Goal: Check status

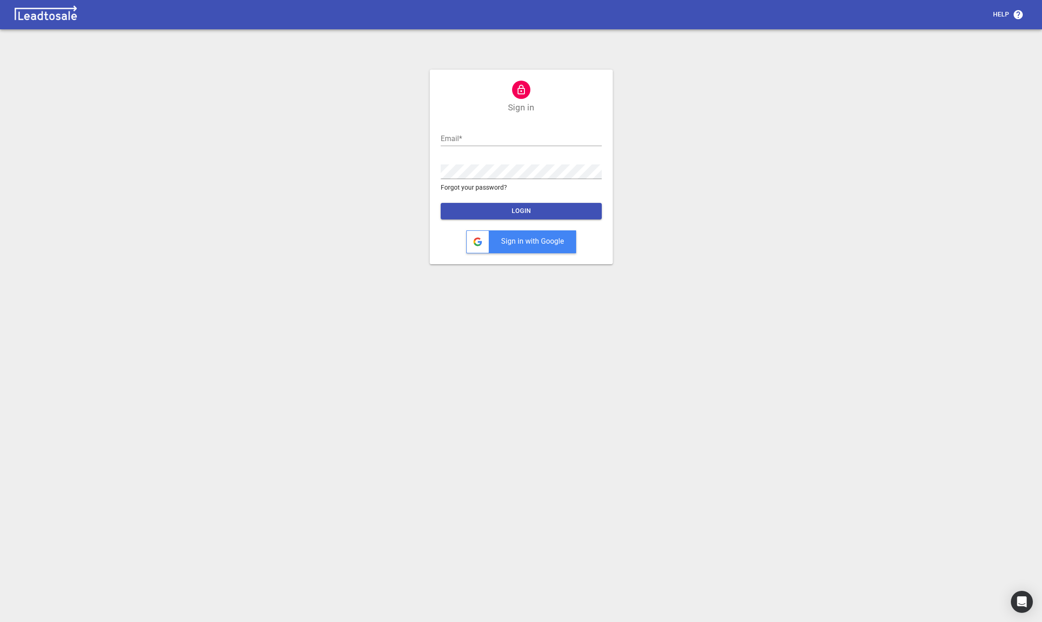
type input "[PERSON_NAME][EMAIL_ADDRESS][DOMAIN_NAME]"
click at [517, 211] on span "LOGIN" at bounding box center [521, 210] width 146 height 9
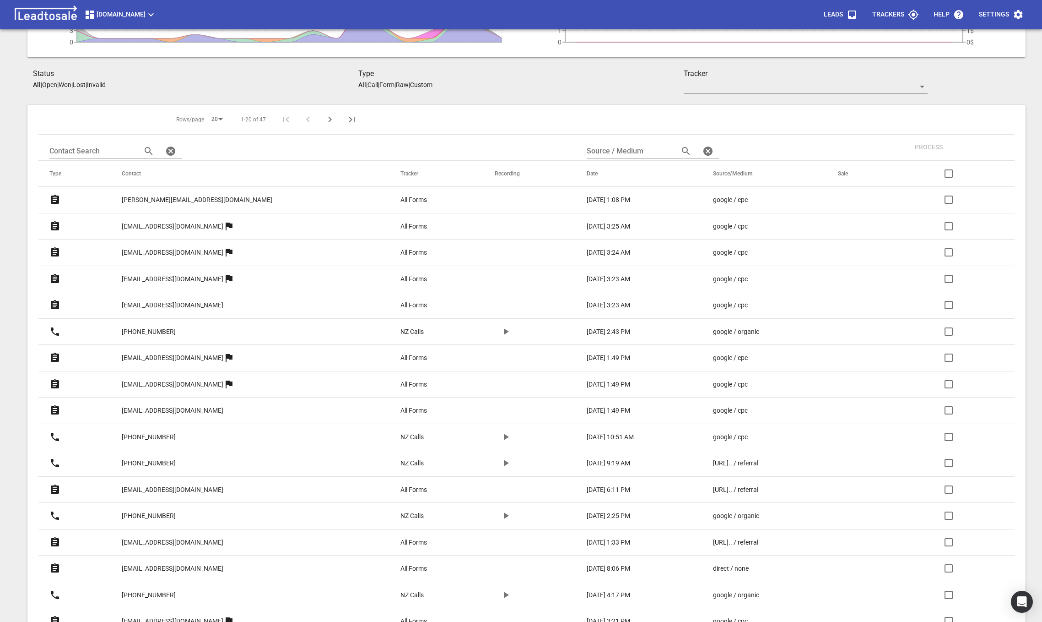
scroll to position [132, 0]
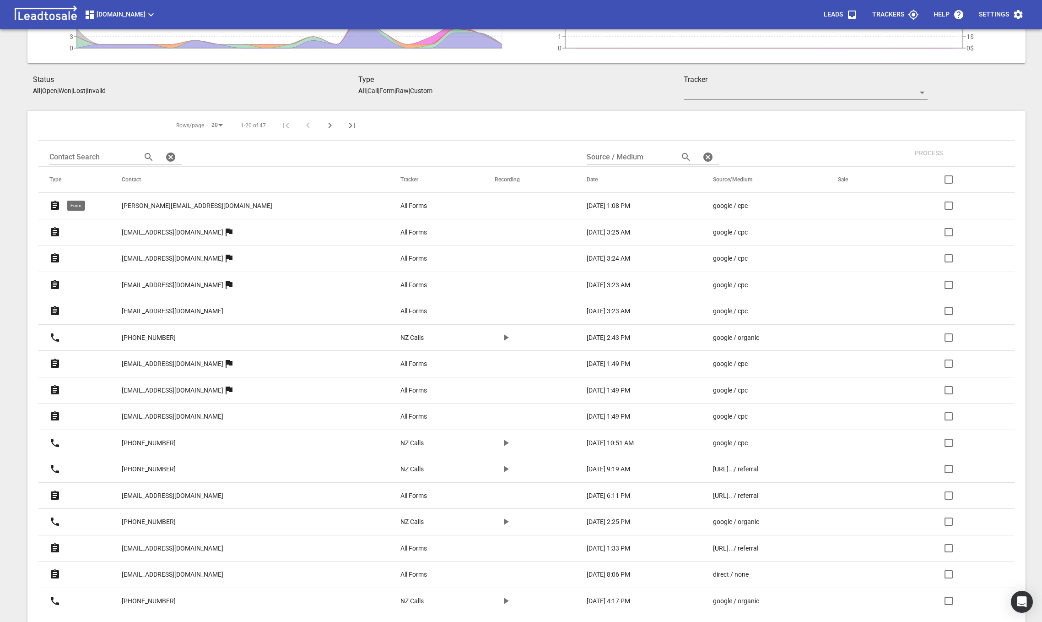
click at [57, 206] on icon at bounding box center [55, 205] width 8 height 9
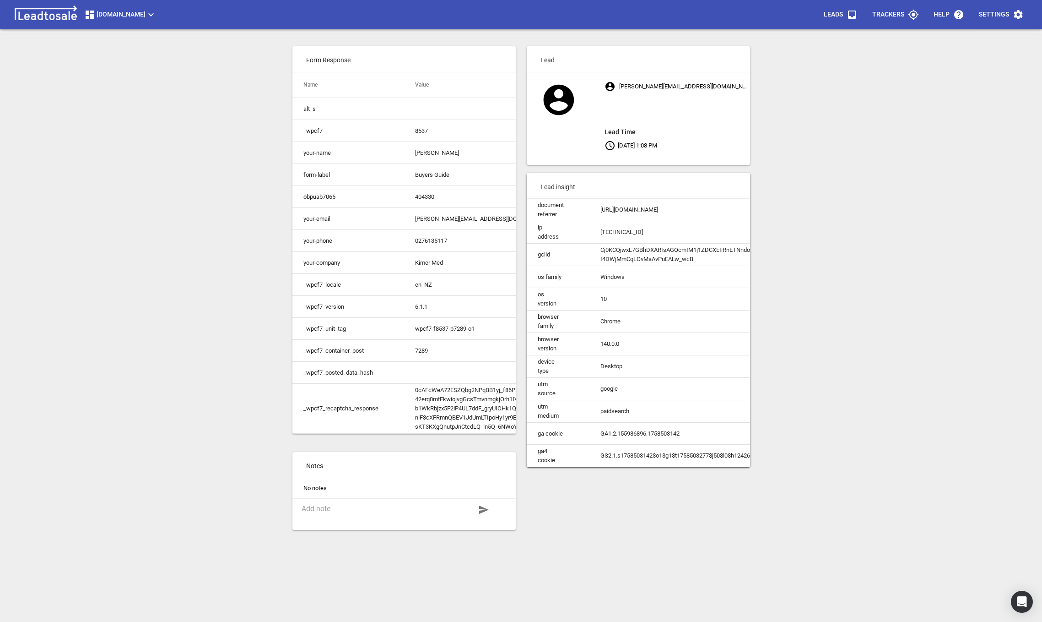
click at [848, 20] on span "Leads" at bounding box center [841, 15] width 34 height 22
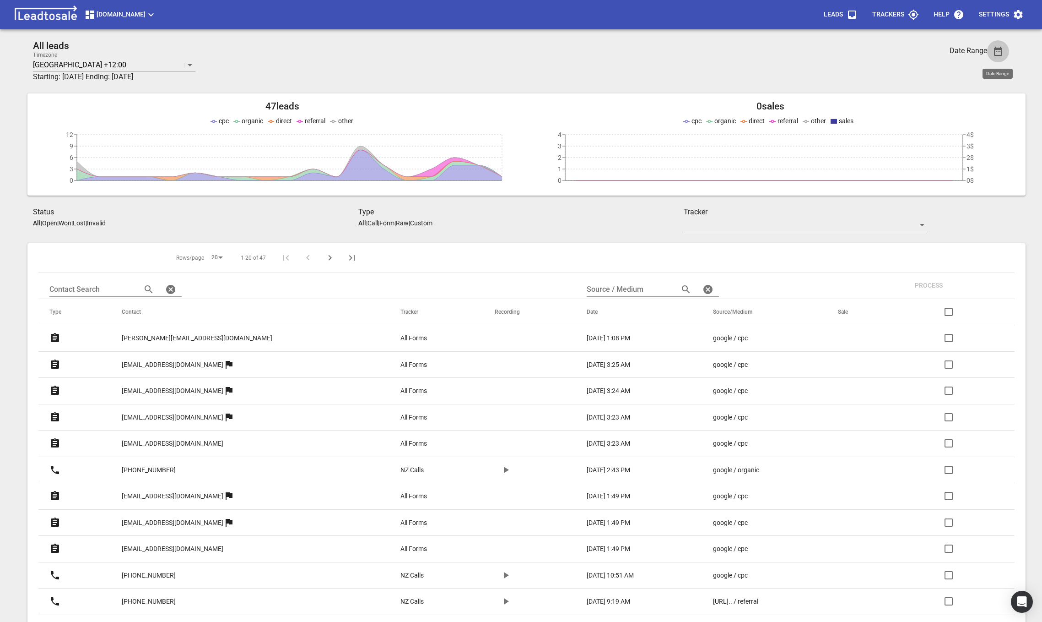
click at [999, 48] on icon "button" at bounding box center [998, 51] width 8 height 9
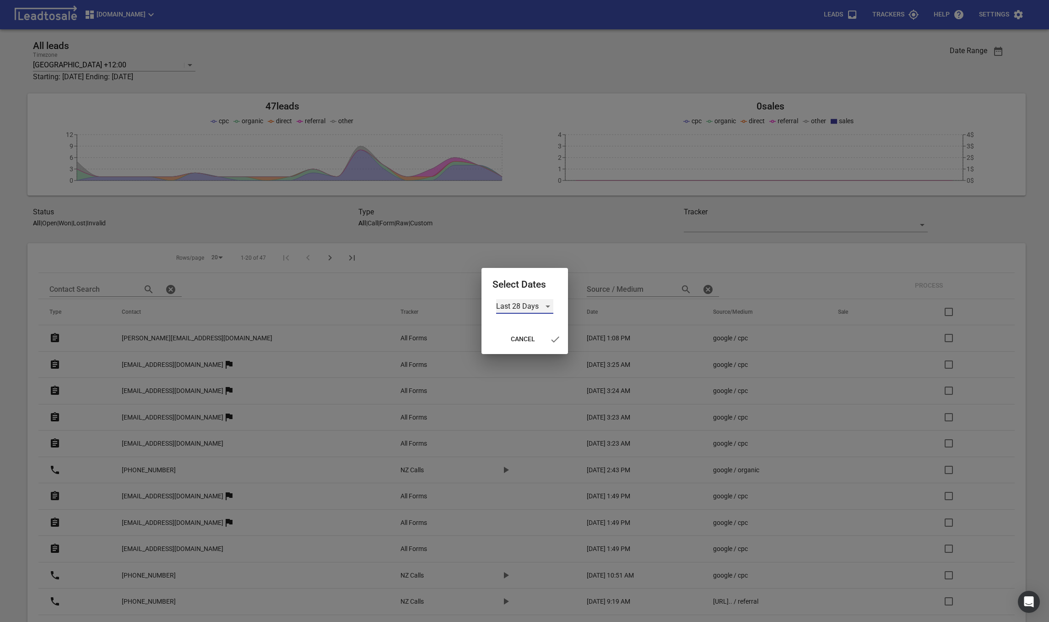
click at [536, 308] on div "Last 28 Days" at bounding box center [524, 306] width 57 height 15
click at [525, 334] on li "Last Month" at bounding box center [524, 328] width 57 height 22
click at [550, 340] on icon "button" at bounding box center [552, 339] width 11 height 11
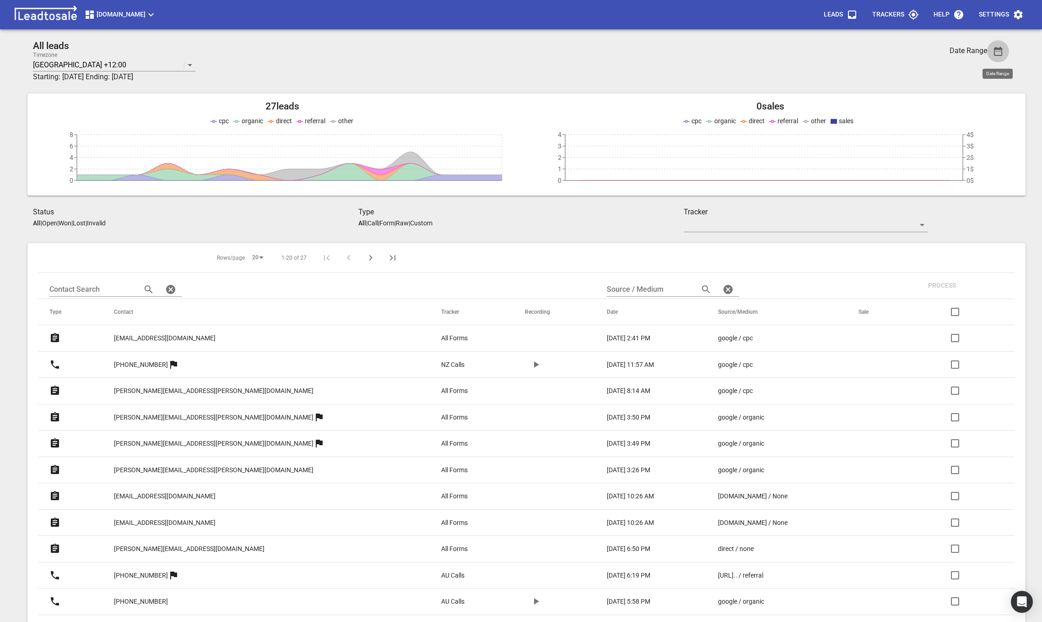
click at [1000, 54] on icon "button" at bounding box center [998, 51] width 11 height 11
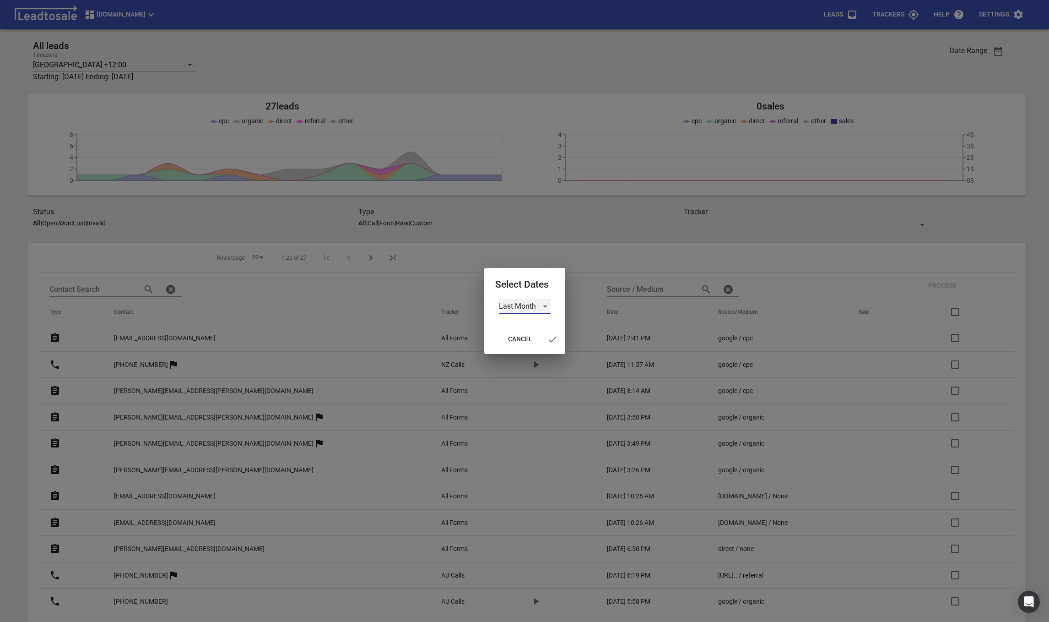
click at [538, 304] on div "Last Month" at bounding box center [525, 306] width 52 height 15
click at [530, 282] on li "Last 28 Days" at bounding box center [527, 284] width 57 height 22
click at [552, 337] on icon "button" at bounding box center [555, 339] width 11 height 11
